Goal: Information Seeking & Learning: Compare options

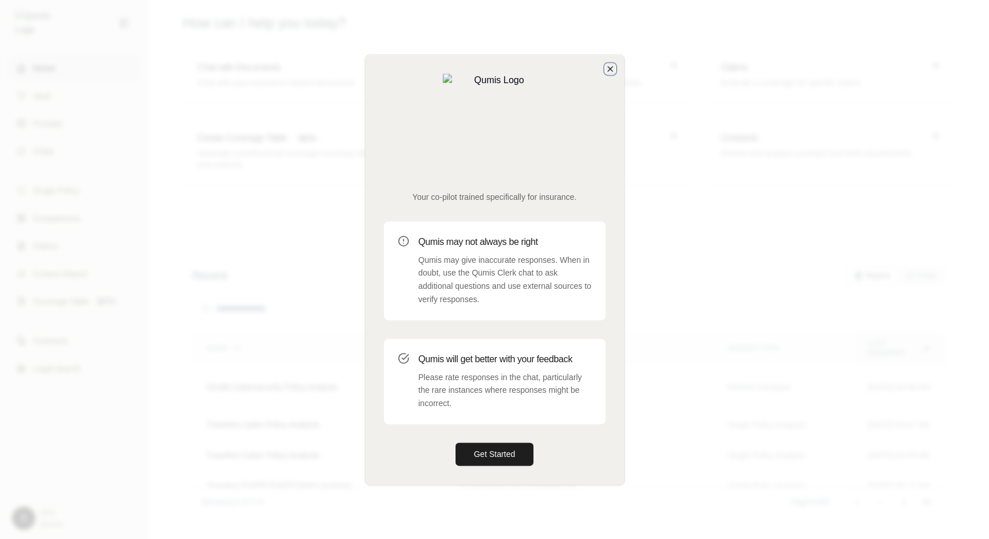
click at [610, 71] on icon "button" at bounding box center [610, 68] width 5 height 5
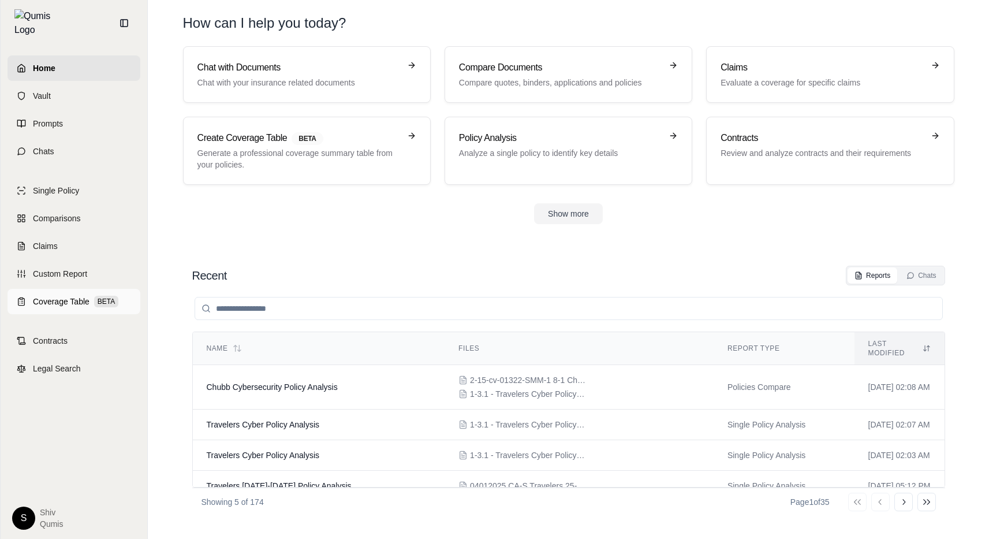
click at [65, 305] on link "Coverage Table BETA" at bounding box center [74, 301] width 133 height 25
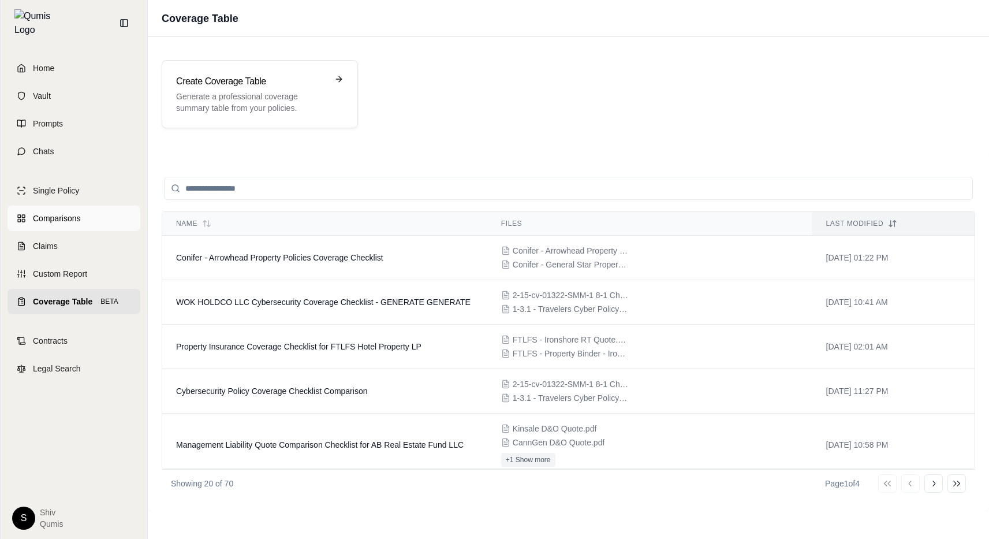
click at [56, 206] on link "Comparisons" at bounding box center [74, 218] width 133 height 25
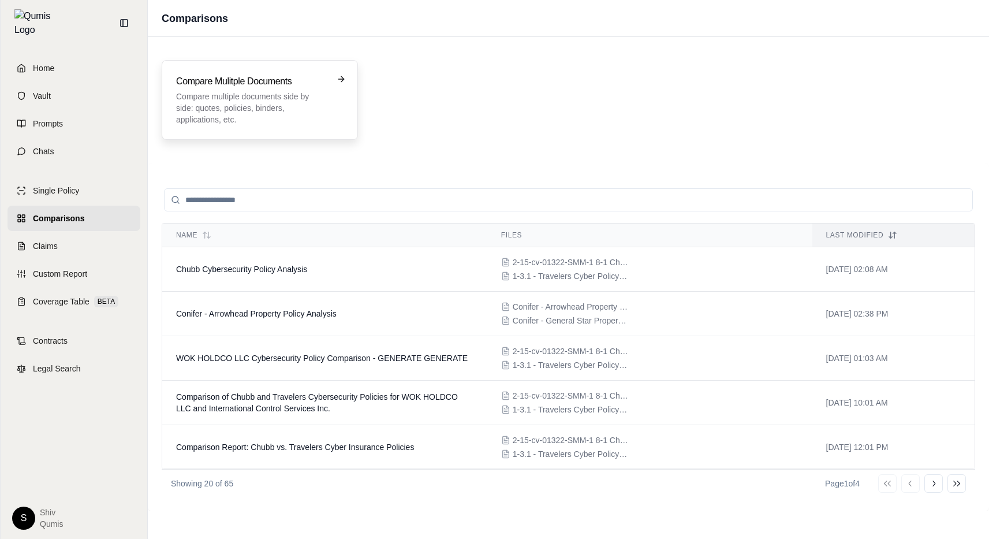
click at [256, 87] on h3 "Compare Mulitple Documents" at bounding box center [251, 81] width 151 height 14
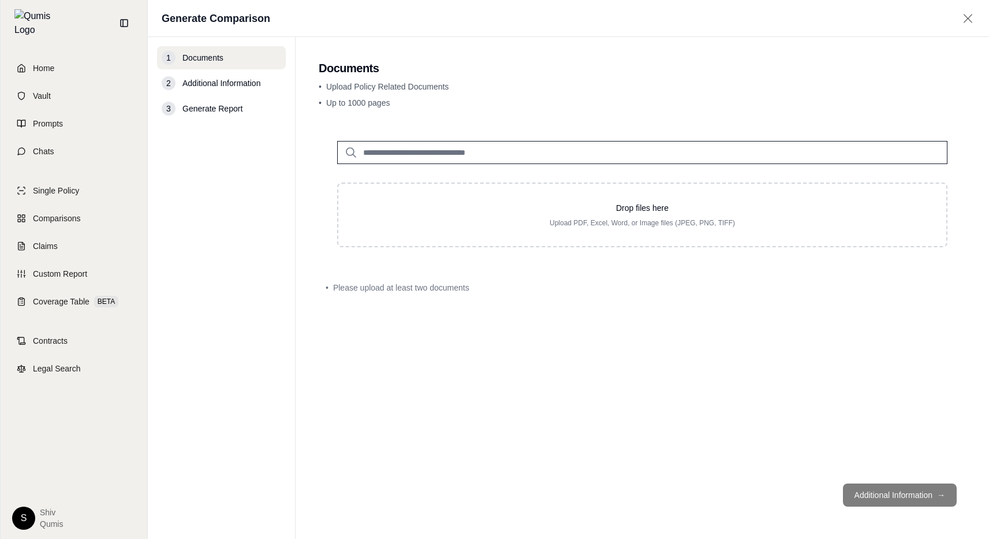
click at [488, 158] on input "search" at bounding box center [642, 152] width 610 height 23
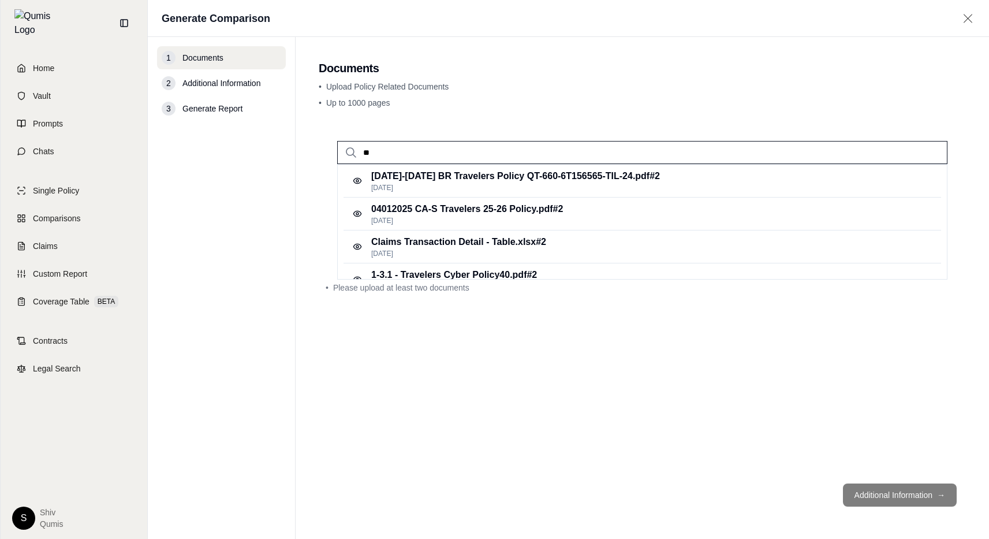
type input "*"
type input "******"
click at [459, 241] on p "1-3.1 - Travelers Cyber Policy40.pdf #2" at bounding box center [454, 242] width 166 height 14
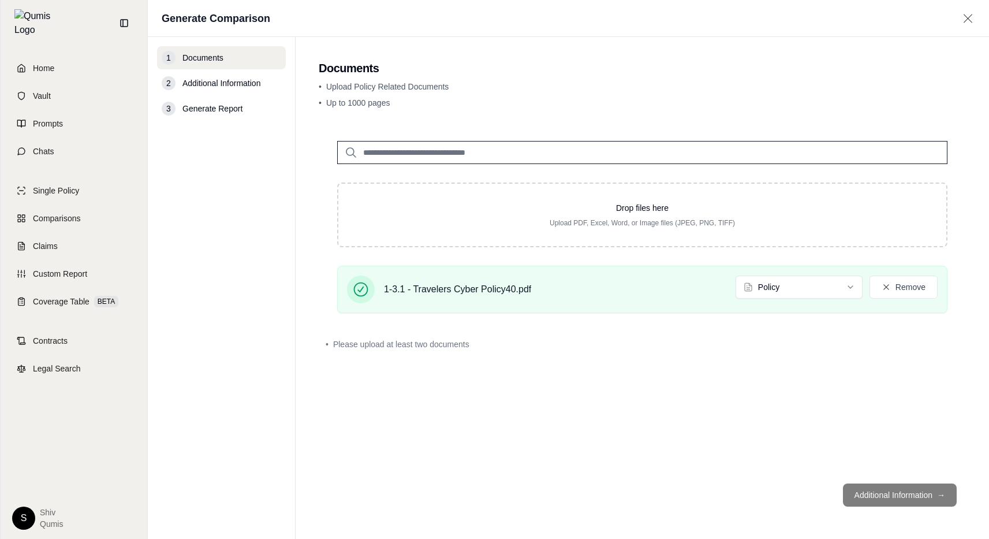
click at [447, 156] on input "search" at bounding box center [642, 152] width 610 height 23
type input "*"
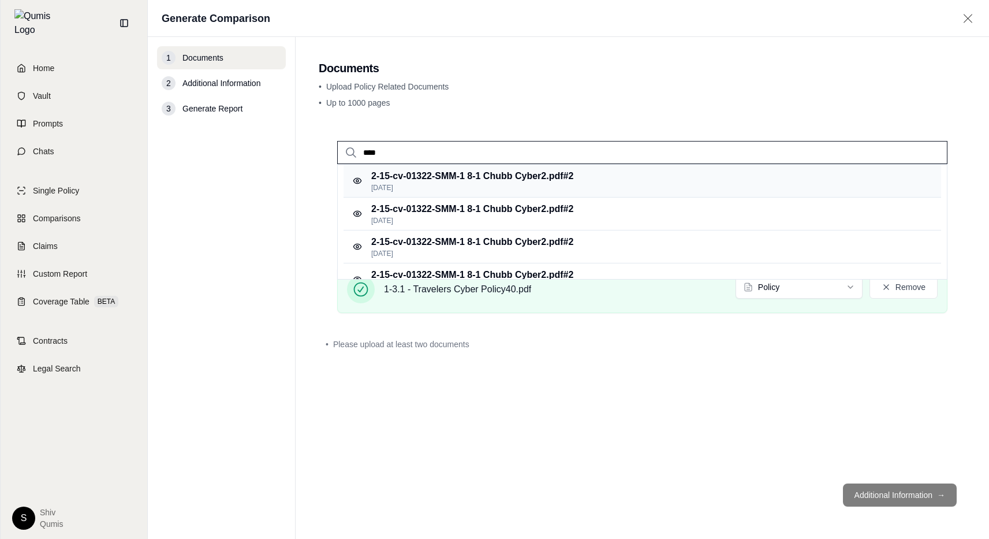
type input "****"
click at [484, 187] on p "[DATE]" at bounding box center [472, 187] width 202 height 9
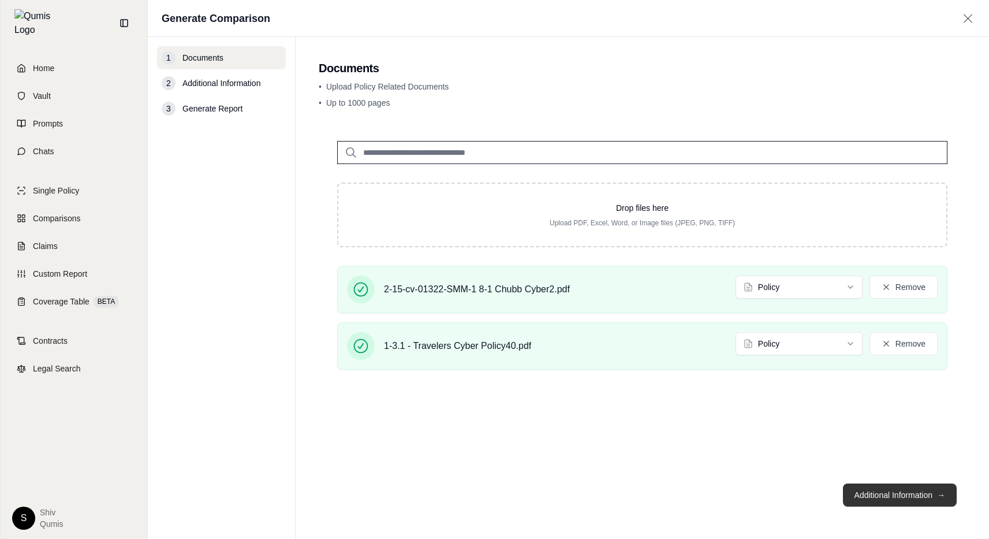
click at [900, 492] on button "Additional Information →" at bounding box center [900, 494] width 114 height 23
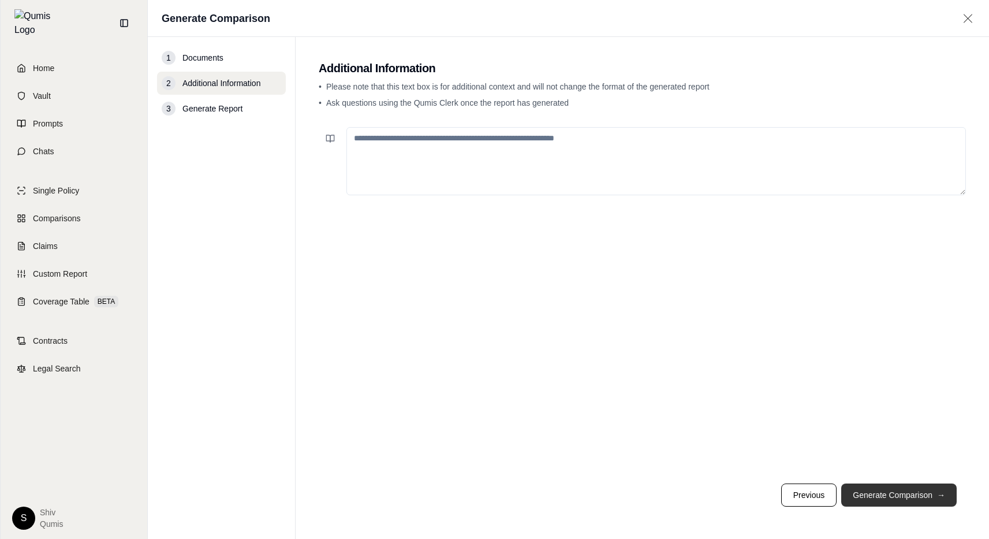
click at [900, 492] on button "Generate Comparison →" at bounding box center [898, 494] width 115 height 23
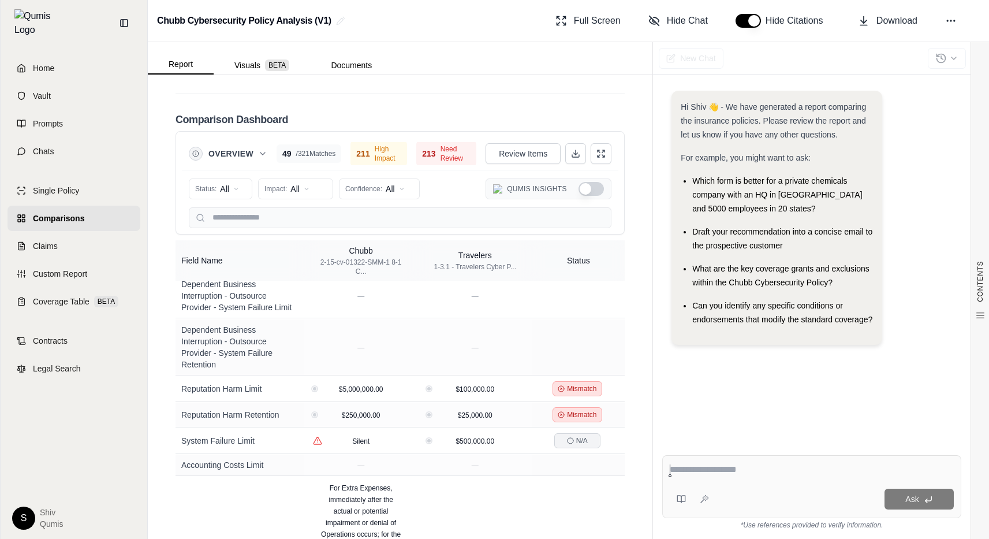
scroll to position [4270, 0]
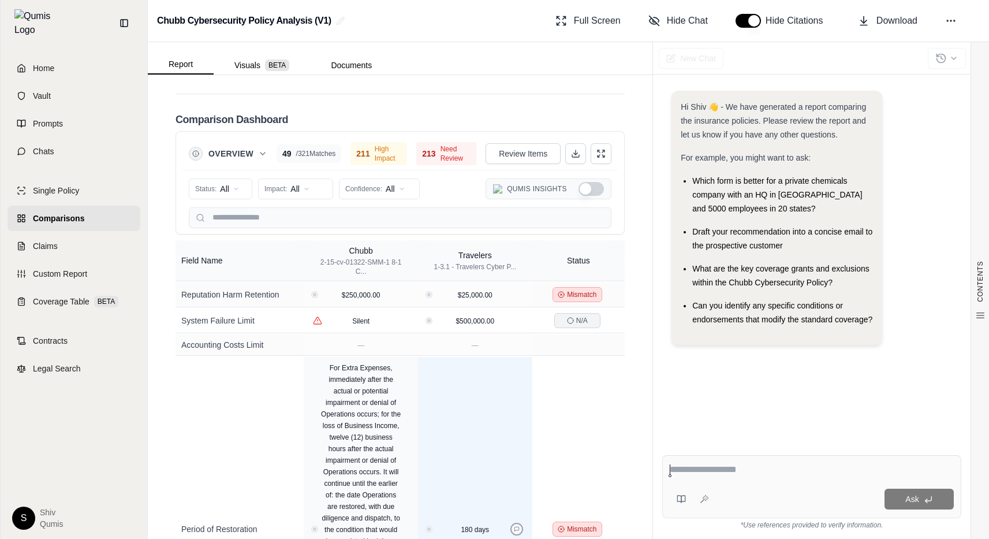
click at [517, 527] on icon at bounding box center [516, 529] width 5 height 5
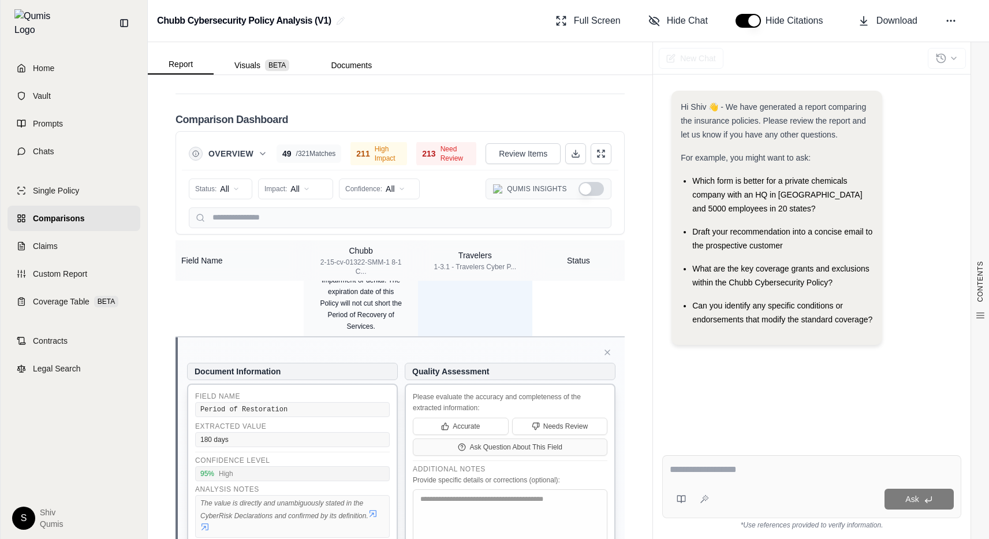
scroll to position [4608, 0]
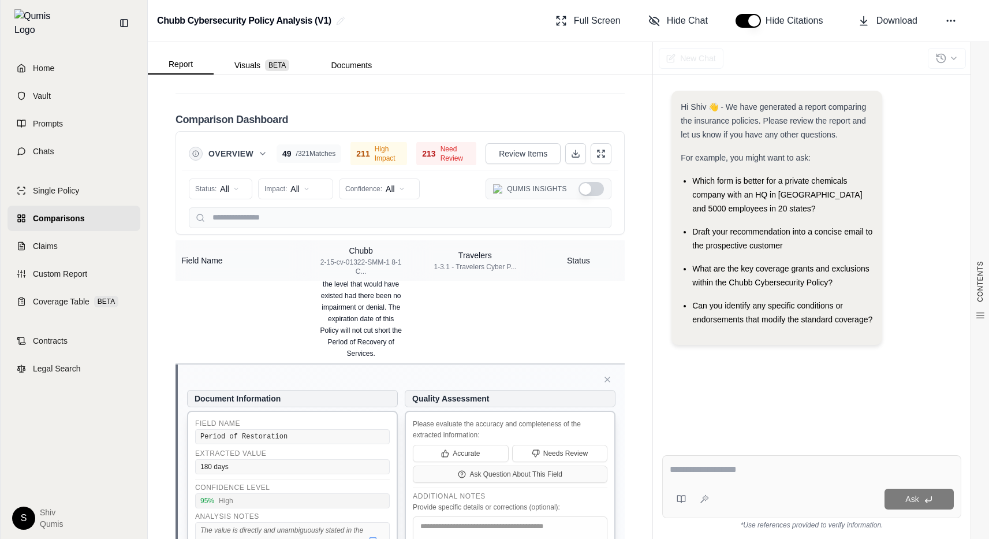
click at [375, 536] on icon at bounding box center [372, 540] width 9 height 9
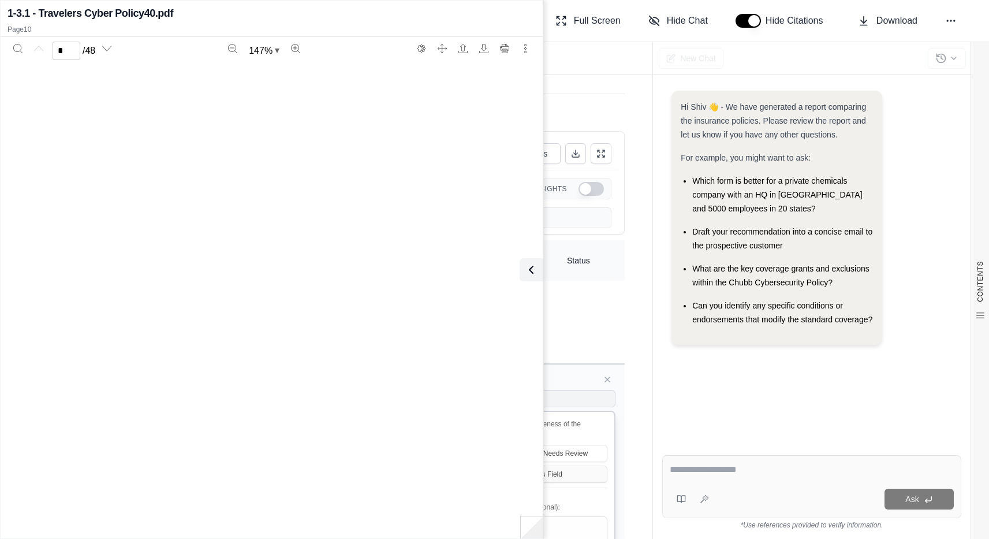
scroll to position [6039, 0]
type input "**"
click at [533, 271] on icon at bounding box center [529, 270] width 14 height 14
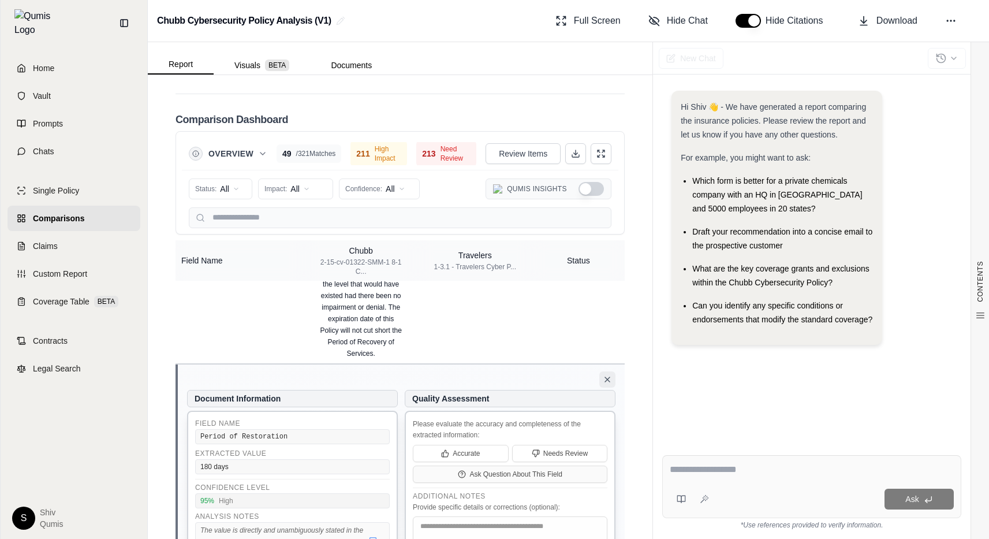
click at [607, 375] on icon at bounding box center [607, 379] width 9 height 9
